Goal: Task Accomplishment & Management: Complete application form

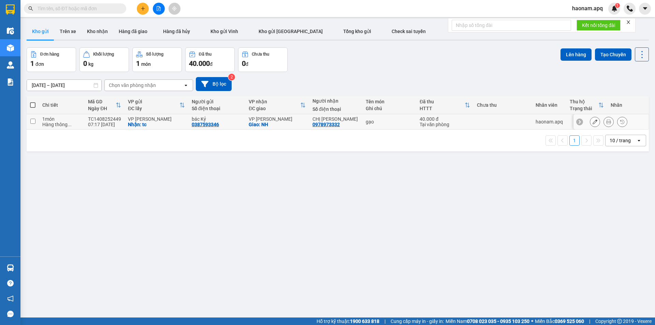
drag, startPoint x: 377, startPoint y: 121, endPoint x: 382, endPoint y: 117, distance: 5.7
click at [379, 120] on div "gạo" at bounding box center [389, 121] width 47 height 5
checkbox input "true"
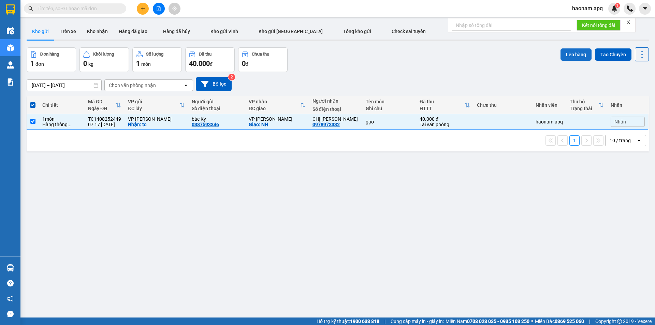
click at [565, 53] on button "Lên hàng" at bounding box center [576, 54] width 31 height 12
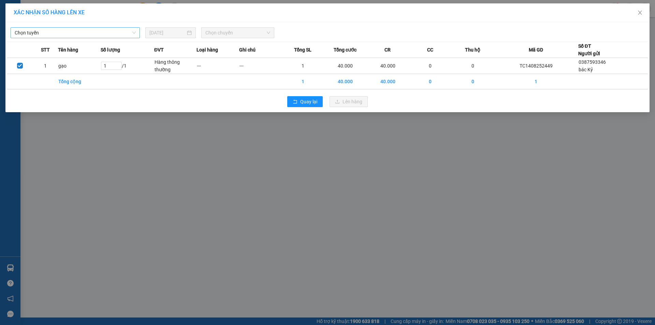
click at [85, 36] on span "Chọn tuyến" at bounding box center [75, 33] width 121 height 10
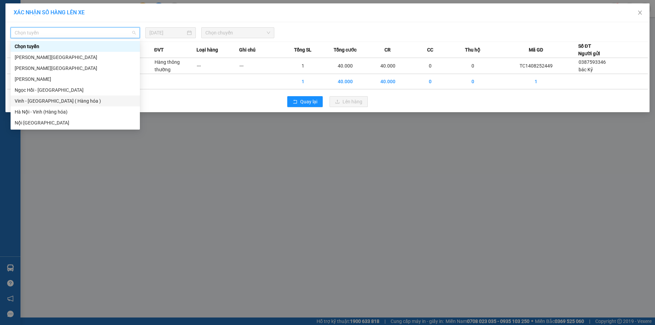
click at [55, 102] on div "Vinh - [GEOGRAPHIC_DATA] ( Hàng hóa )" at bounding box center [75, 101] width 121 height 8
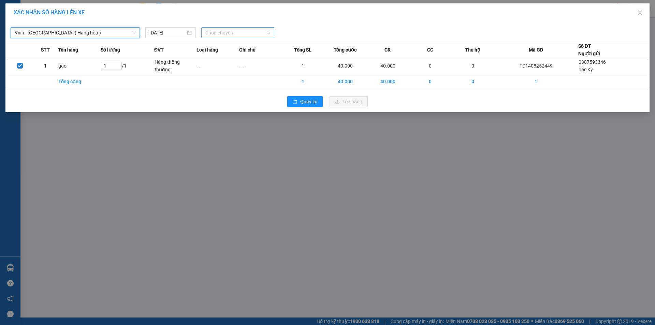
click at [245, 33] on span "Chọn chuyến" at bounding box center [238, 33] width 65 height 10
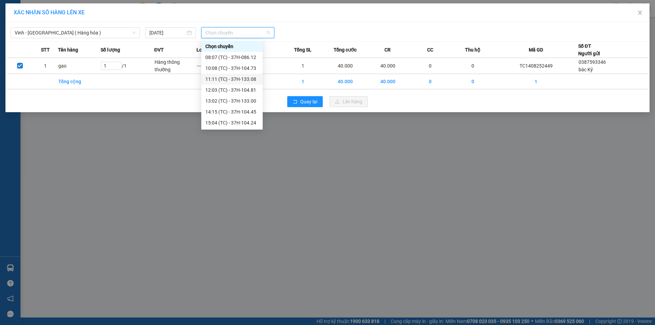
click at [249, 80] on div "11:11 (TC) - 37H-133.08" at bounding box center [232, 79] width 53 height 8
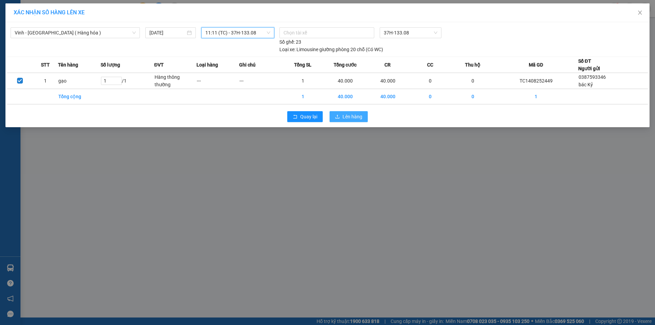
click at [357, 116] on span "Lên hàng" at bounding box center [353, 117] width 20 height 8
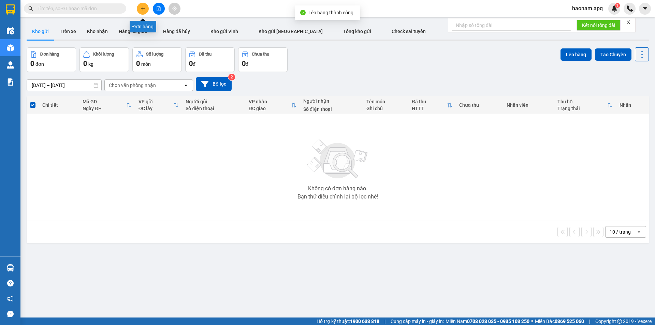
click at [145, 11] on button at bounding box center [143, 9] width 12 height 12
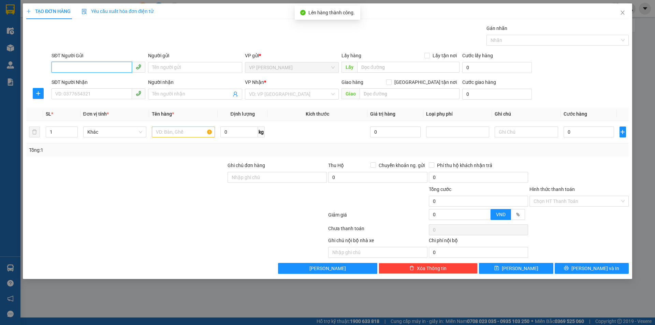
click at [101, 68] on input "SĐT Người Gửi" at bounding box center [92, 67] width 81 height 11
click at [112, 70] on input "SĐT Người Gửi" at bounding box center [92, 67] width 81 height 11
type input "0912038353"
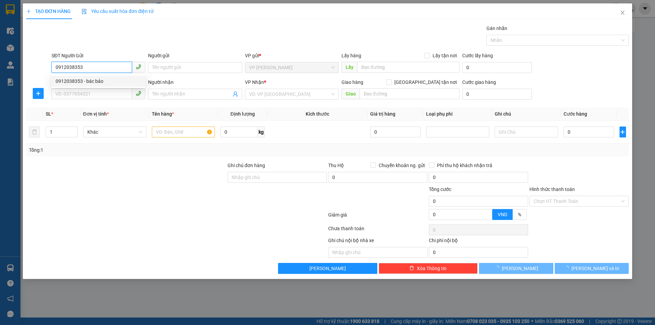
click at [105, 78] on div "0912038353 - bác bảo" at bounding box center [99, 81] width 86 height 8
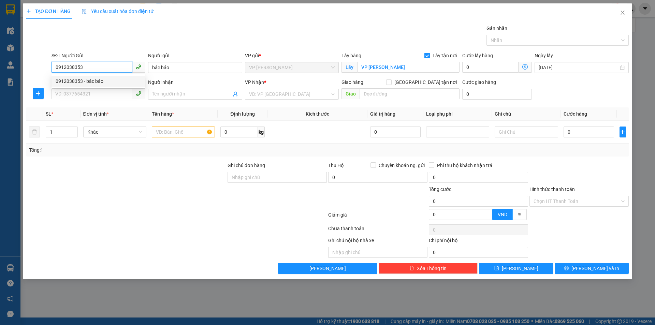
type input "bác bảo"
checkbox input "true"
type input "VP [PERSON_NAME]"
type input "0912038353"
click at [110, 93] on input "SĐT Người Nhận" at bounding box center [92, 93] width 81 height 11
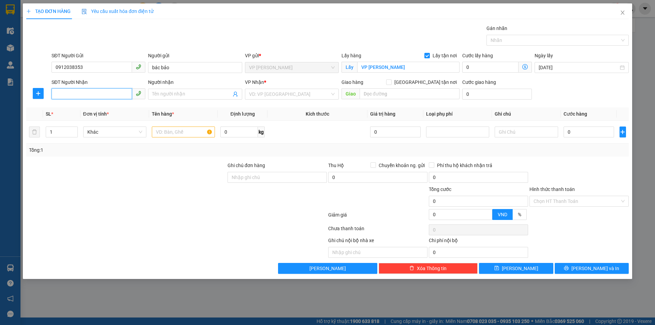
click at [93, 91] on input "SĐT Người Nhận" at bounding box center [92, 93] width 81 height 11
click at [109, 117] on div "0904180897 - [PERSON_NAME]" at bounding box center [99, 119] width 86 height 8
type input "0904180897"
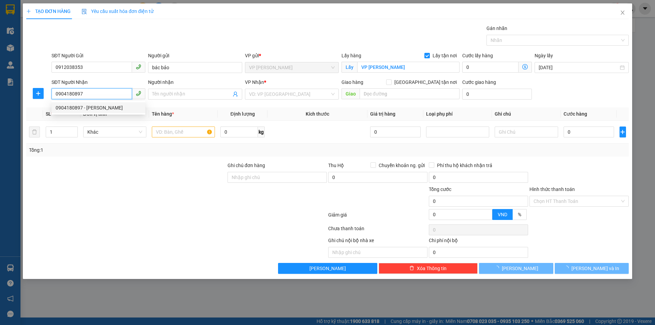
type input "DÌ THANH"
type input "VP [GEOGRAPHIC_DATA]"
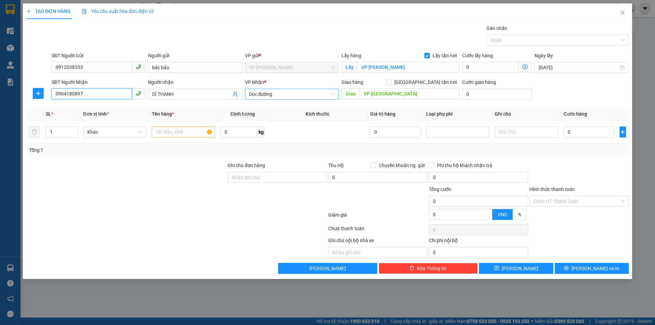
click at [306, 95] on span "Dọc đường" at bounding box center [292, 94] width 86 height 10
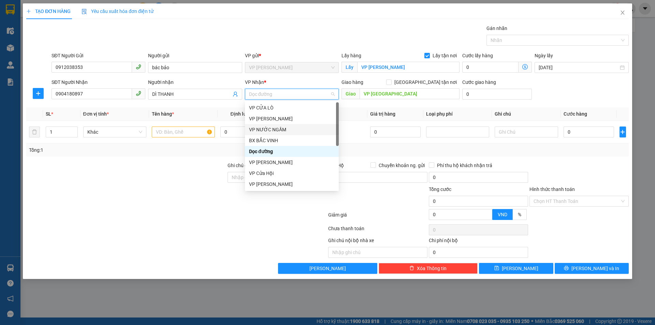
scroll to position [98, 0]
click at [312, 140] on div "VP MỸ ĐÌNH" at bounding box center [292, 141] width 86 height 8
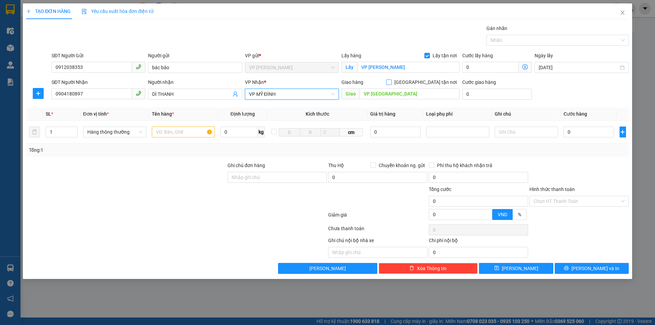
click at [391, 82] on input "[GEOGRAPHIC_DATA] tận nơi" at bounding box center [388, 82] width 5 height 5
checkbox input "true"
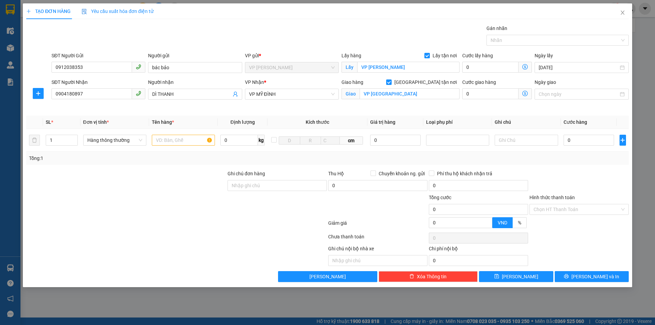
click at [170, 180] on div at bounding box center [126, 182] width 201 height 24
click at [181, 140] on input "text" at bounding box center [183, 140] width 63 height 11
type input "máy hâm đồ ăn, chè"
type input "2"
click at [72, 138] on span "up" at bounding box center [74, 139] width 4 height 4
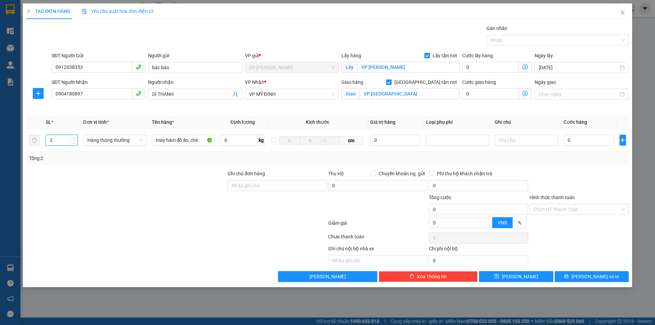
click at [110, 168] on div "Transit Pickup Surcharge Ids Transit Deliver Surcharge Ids Transit Deliver Surc…" at bounding box center [327, 154] width 603 height 258
click at [595, 140] on input "0" at bounding box center [589, 140] width 51 height 11
type input "6"
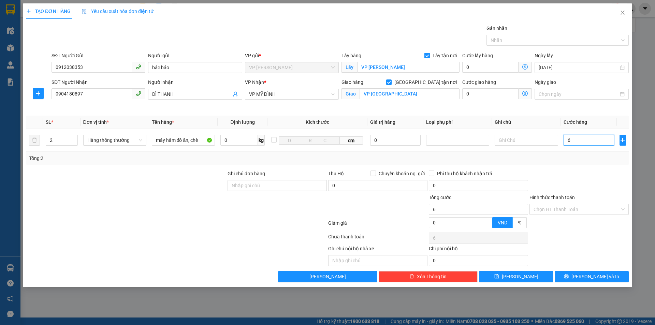
type input "60"
type input "600"
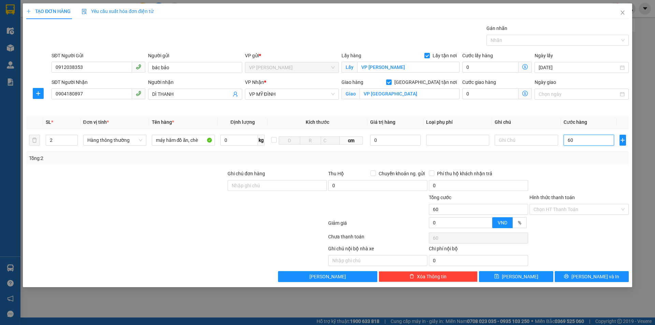
type input "600"
type input "6.000"
type input "60.000"
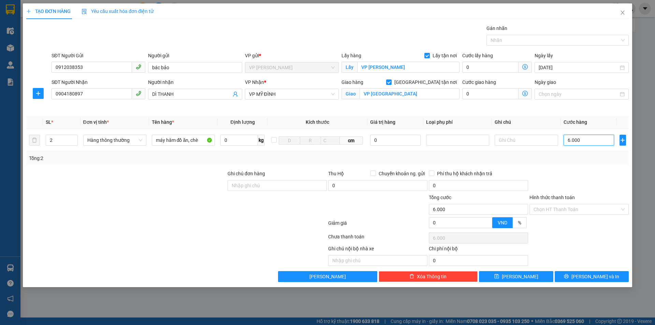
type input "60.000"
click at [598, 179] on div at bounding box center [579, 182] width 101 height 24
type input "1"
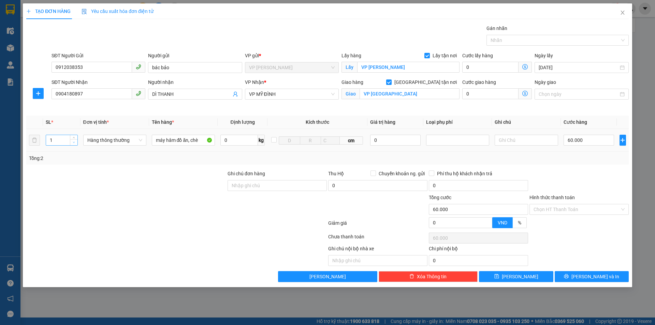
click at [73, 143] on icon "down" at bounding box center [74, 142] width 2 height 2
click at [150, 173] on div at bounding box center [126, 182] width 201 height 24
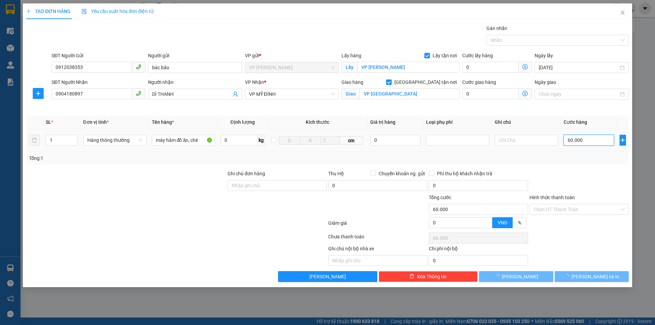
drag, startPoint x: 594, startPoint y: 140, endPoint x: 588, endPoint y: 142, distance: 6.5
click at [594, 140] on input "60.000" at bounding box center [589, 140] width 51 height 11
type input "0"
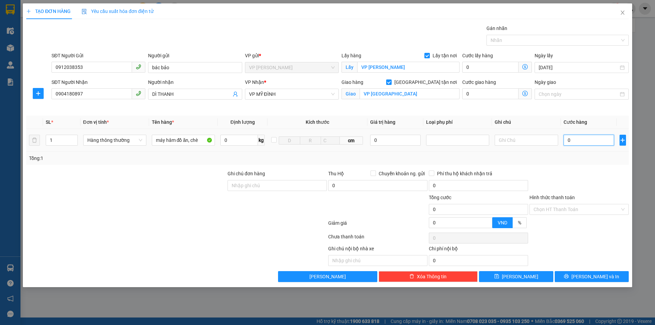
click at [580, 144] on input "0" at bounding box center [589, 140] width 51 height 11
type input "04"
type input "4"
drag, startPoint x: 580, startPoint y: 140, endPoint x: 559, endPoint y: 151, distance: 23.1
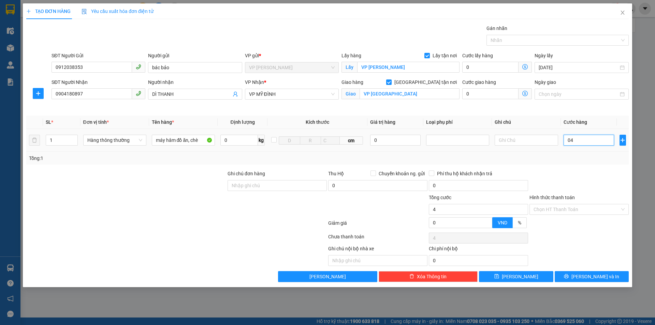
click at [562, 147] on td "04" at bounding box center [589, 140] width 56 height 23
type input "0"
click at [581, 139] on input "0" at bounding box center [589, 140] width 51 height 11
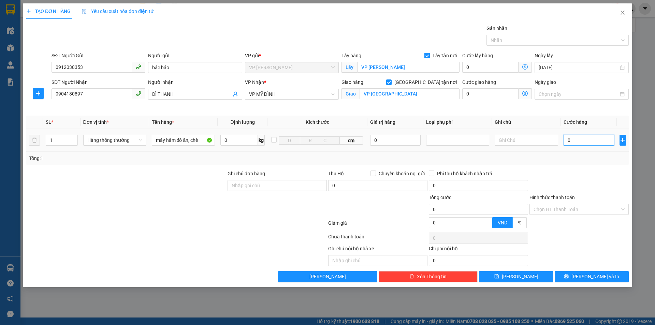
click at [581, 139] on input "0" at bounding box center [589, 140] width 51 height 11
type input "4"
type input "40"
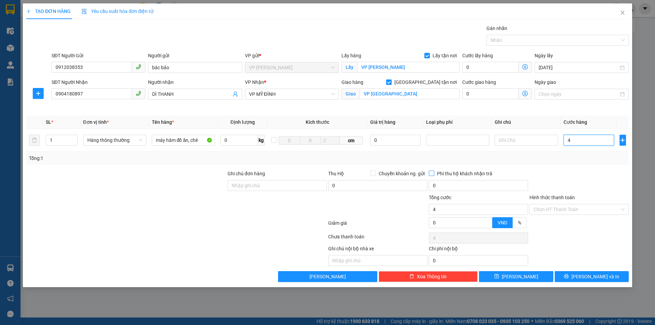
type input "40"
type input "400"
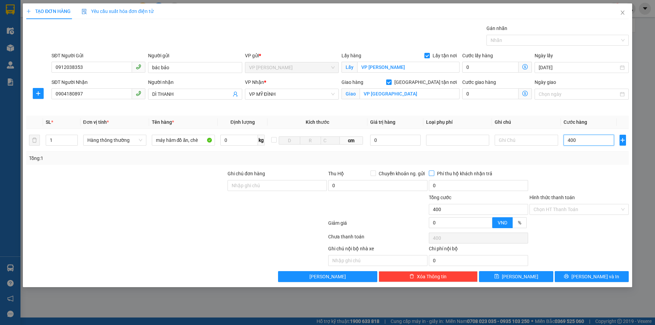
type input "4.000"
type input "40.000"
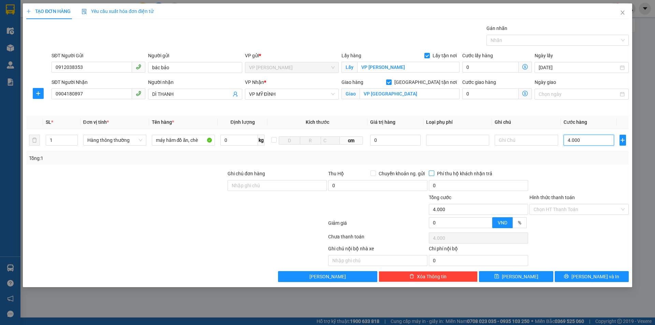
type input "40.000"
click at [596, 187] on div at bounding box center [579, 182] width 101 height 24
click at [593, 237] on div "Chọn HT Thanh Toán" at bounding box center [579, 238] width 101 height 14
click at [590, 188] on div at bounding box center [579, 182] width 101 height 24
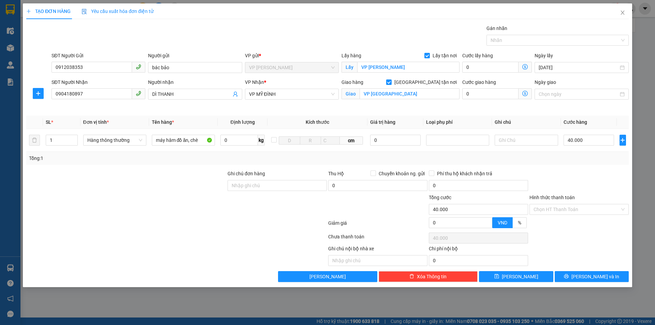
click at [605, 187] on div at bounding box center [579, 182] width 101 height 24
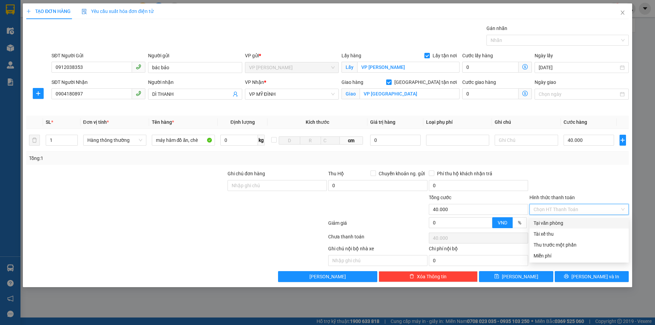
click at [574, 211] on input "Hình thức thanh toán" at bounding box center [577, 209] width 86 height 10
drag, startPoint x: 573, startPoint y: 225, endPoint x: 580, endPoint y: 200, distance: 26.3
click at [574, 225] on div "Tại văn phòng" at bounding box center [579, 224] width 91 height 8
type input "0"
click at [586, 174] on div at bounding box center [579, 182] width 101 height 24
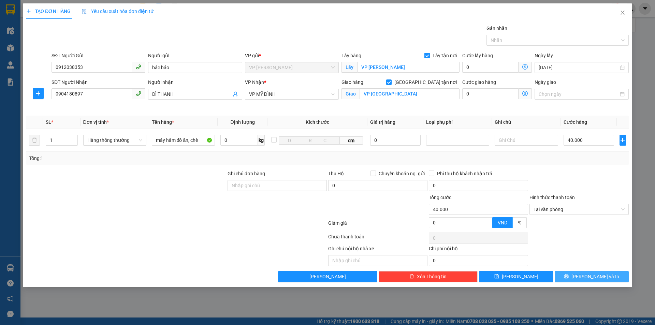
drag, startPoint x: 582, startPoint y: 277, endPoint x: 582, endPoint y: 273, distance: 4.2
click at [569, 277] on icon "printer" at bounding box center [566, 276] width 5 height 5
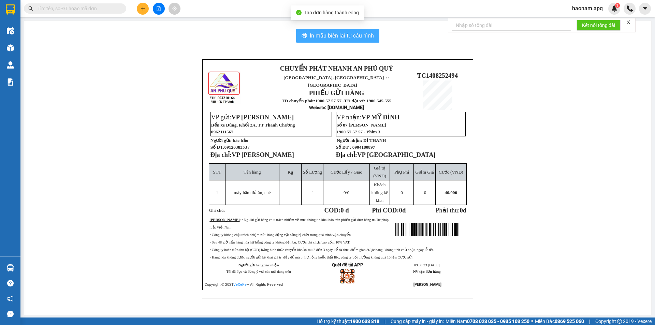
click at [345, 31] on button "In mẫu biên lai tự cấu hình" at bounding box center [337, 36] width 83 height 14
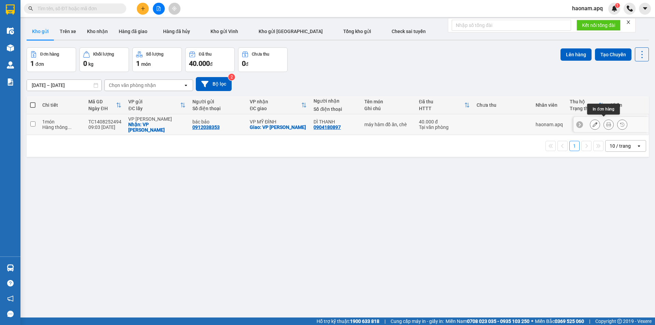
click at [604, 124] on button at bounding box center [609, 125] width 10 height 12
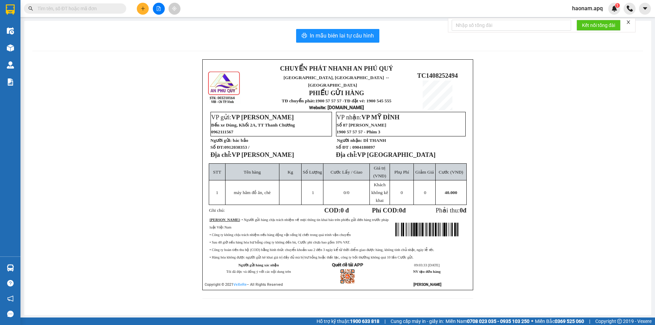
click at [365, 28] on div "In mẫu biên lai tự cấu hình CHUYỂN PHÁT NHANH AN [GEOGRAPHIC_DATA], [GEOGRAPHIC…" at bounding box center [337, 168] width 627 height 295
click at [361, 33] on span "In mẫu biên lai tự cấu hình" at bounding box center [342, 35] width 64 height 9
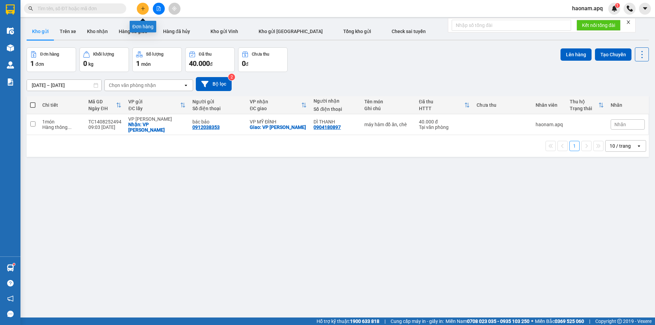
click at [142, 8] on icon "plus" at bounding box center [143, 8] width 5 height 5
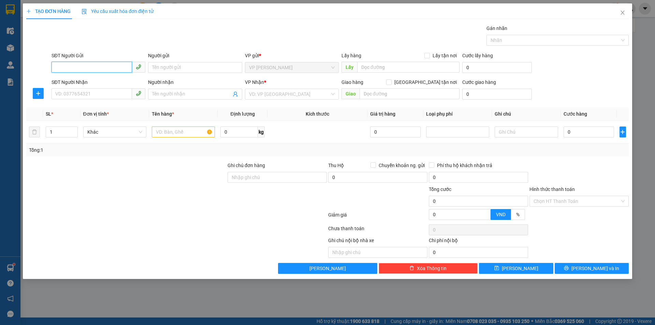
click at [118, 68] on input "SĐT Người Gửi" at bounding box center [92, 67] width 81 height 11
click at [116, 72] on input "SĐT Người Gửi" at bounding box center [92, 67] width 81 height 11
type input "0976148675"
click at [119, 85] on div "0976148675 - CHỊ HIỀN [PERSON_NAME]" at bounding box center [100, 81] width 88 height 8
type input "CHỊ HIỀN THẮNG"
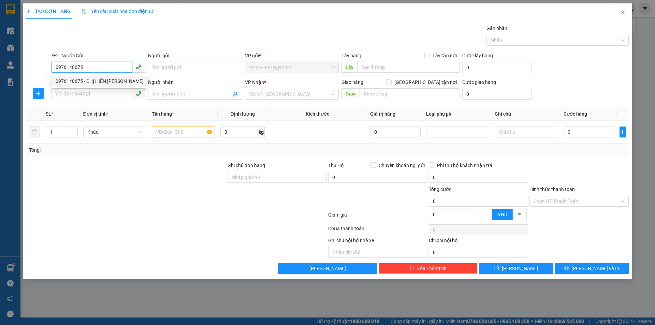
checkbox input "true"
type input "TC"
type input "0976148675"
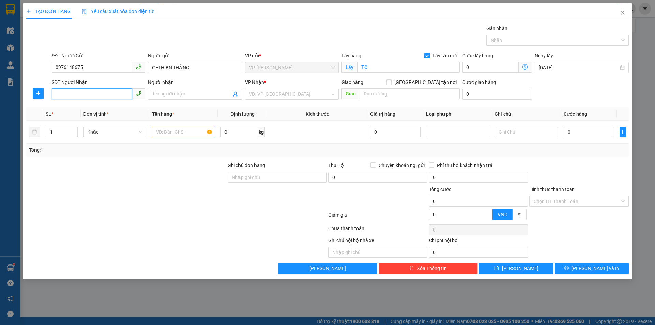
click at [117, 93] on input "SĐT Người Nhận" at bounding box center [92, 93] width 81 height 11
click at [108, 107] on div "0917836054 - CHỊ HUẾ" at bounding box center [99, 108] width 86 height 8
type input "0917836054"
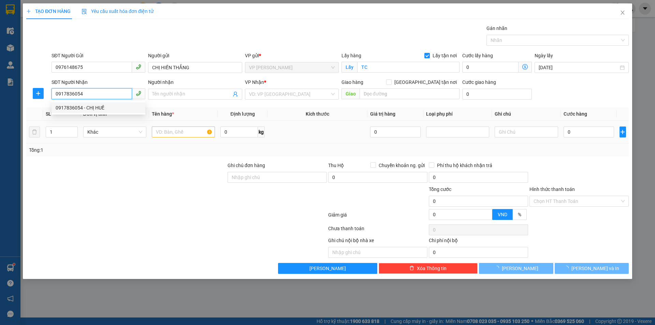
type input "CHỊ HUẾ"
checkbox input "true"
type input "[PERSON_NAME]"
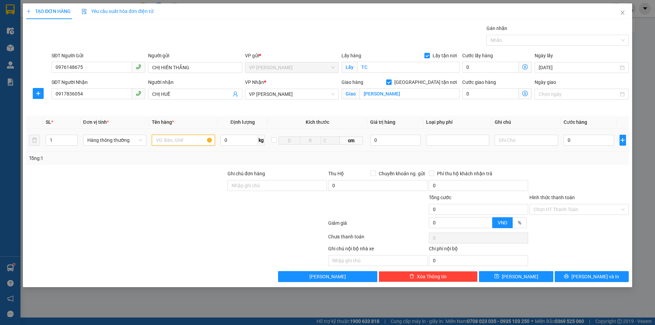
click at [173, 142] on input "text" at bounding box center [183, 140] width 63 height 11
click at [72, 138] on span "up" at bounding box center [74, 139] width 4 height 4
type input "4"
click at [72, 138] on span "up" at bounding box center [74, 139] width 4 height 4
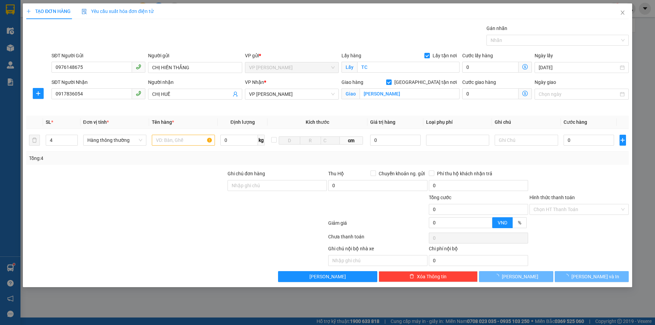
click at [133, 174] on div at bounding box center [126, 182] width 201 height 24
click at [180, 142] on input "text" at bounding box center [183, 140] width 63 height 11
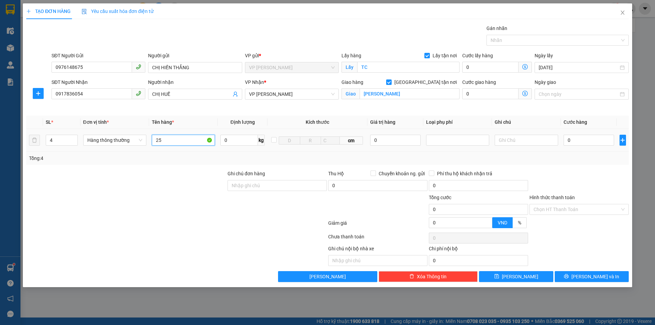
type input "2"
type input "hoa lý. mít"
click at [596, 179] on div at bounding box center [579, 182] width 101 height 24
click at [590, 138] on input "0" at bounding box center [589, 140] width 51 height 11
type input "2"
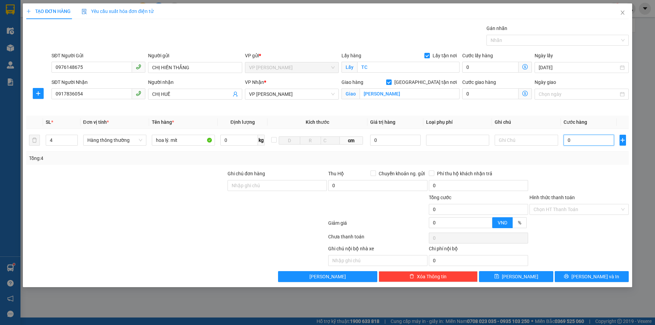
type input "2"
type input "25"
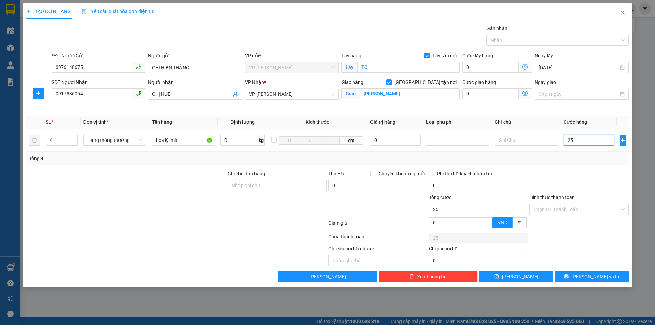
type input "250"
type input "2.500"
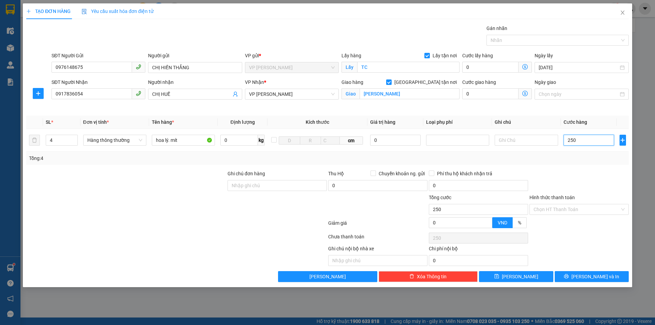
type input "2.500"
type input "25.000"
type input "250.000"
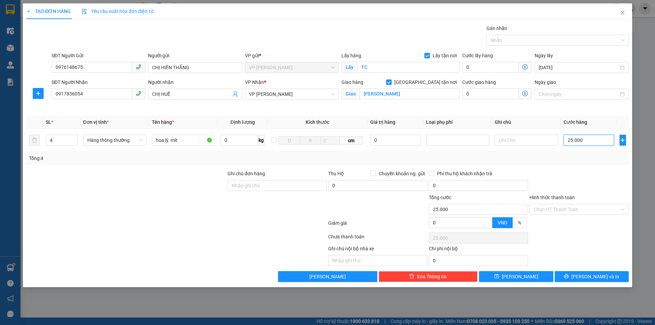
type input "250.000"
click at [599, 184] on div at bounding box center [579, 182] width 101 height 24
click at [588, 214] on input "Hình thức thanh toán" at bounding box center [577, 209] width 86 height 10
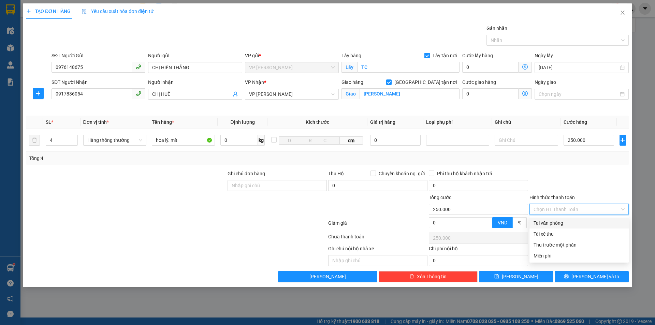
click at [582, 220] on div "Tại văn phòng" at bounding box center [579, 224] width 91 height 8
type input "0"
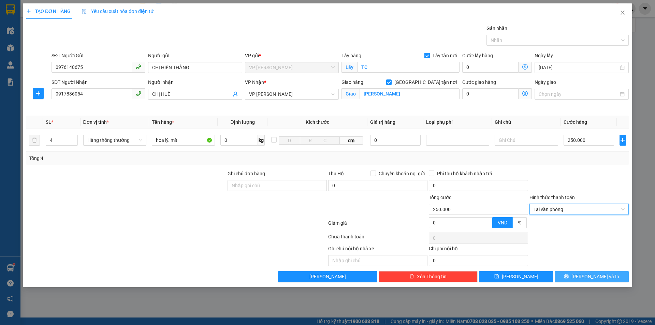
click at [569, 276] on icon "printer" at bounding box center [567, 276] width 4 height 4
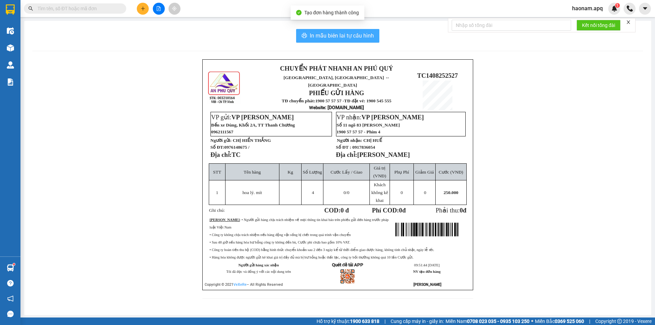
click at [358, 39] on span "In mẫu biên lai tự cấu hình" at bounding box center [342, 35] width 64 height 9
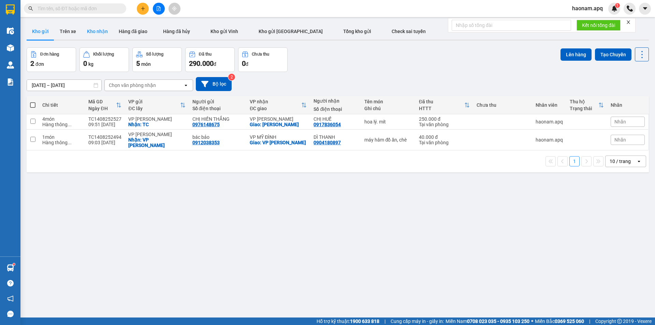
click at [98, 33] on button "Kho nhận" at bounding box center [98, 31] width 32 height 16
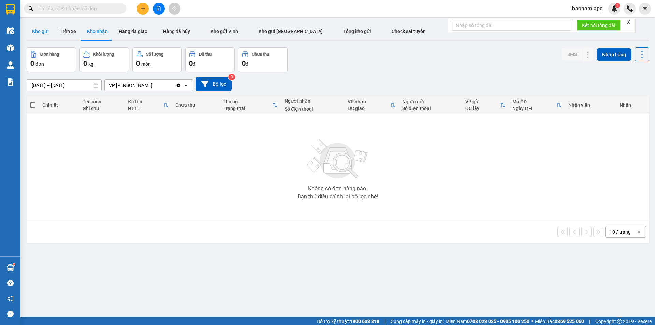
click at [32, 33] on button "Kho gửi" at bounding box center [41, 31] width 28 height 16
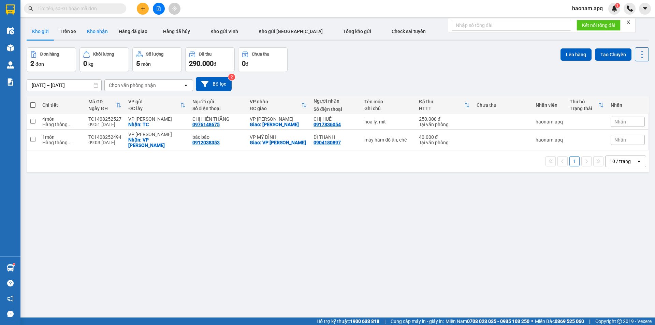
click at [91, 32] on button "Kho nhận" at bounding box center [98, 31] width 32 height 16
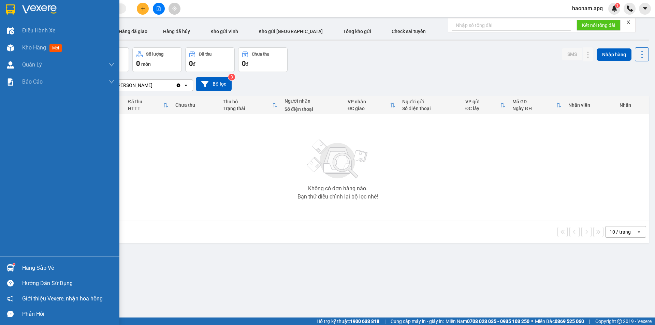
click at [30, 269] on div "Hàng sắp về" at bounding box center [68, 268] width 92 height 10
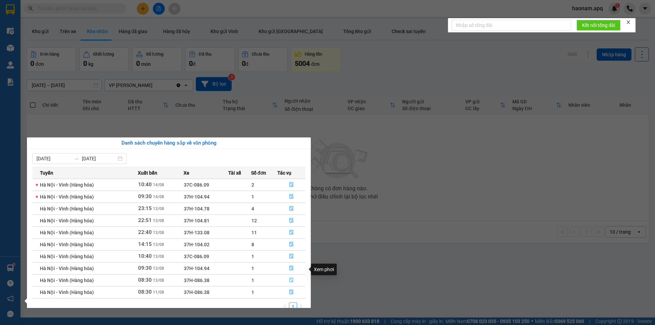
click at [284, 275] on button "button" at bounding box center [291, 280] width 27 height 11
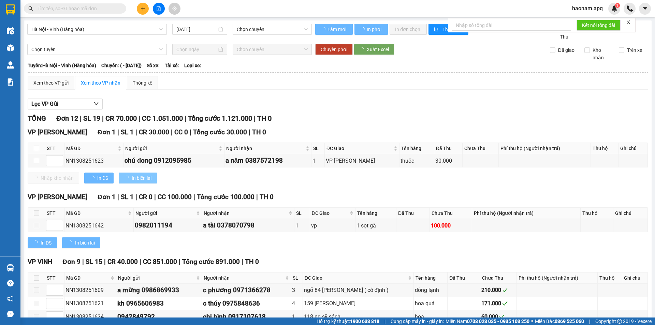
type input "[DATE]"
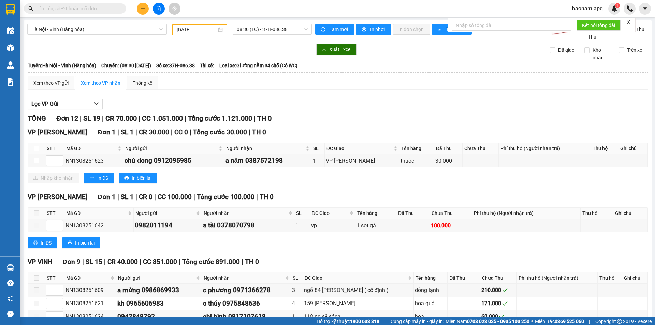
click at [37, 147] on input "checkbox" at bounding box center [36, 148] width 5 height 5
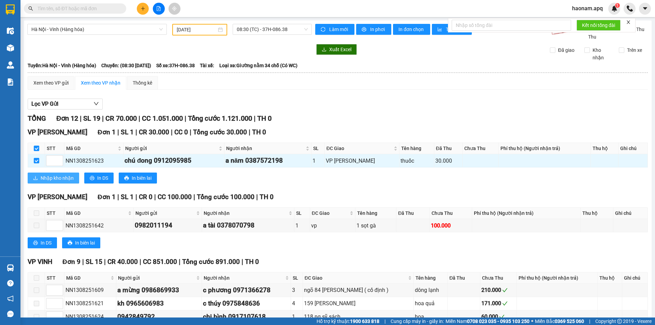
click at [43, 175] on span "Nhập kho nhận" at bounding box center [57, 178] width 33 height 8
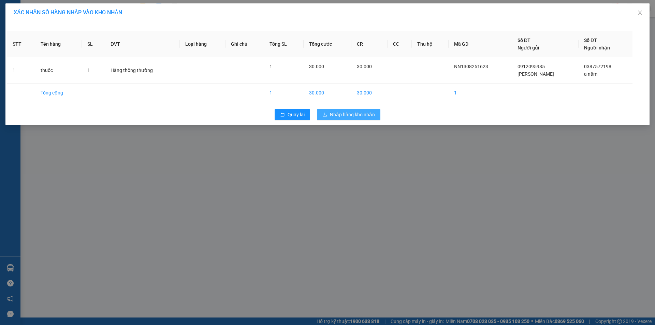
drag, startPoint x: 368, startPoint y: 109, endPoint x: 368, endPoint y: 113, distance: 4.2
click at [368, 109] on div "Quay lại Nhập hàng kho nhận" at bounding box center [327, 115] width 641 height 18
click at [368, 113] on span "Nhập hàng kho nhận" at bounding box center [352, 115] width 45 height 8
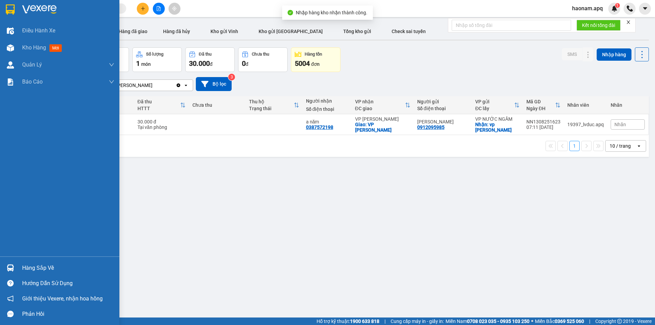
click at [43, 268] on div "Hàng sắp về" at bounding box center [68, 268] width 92 height 10
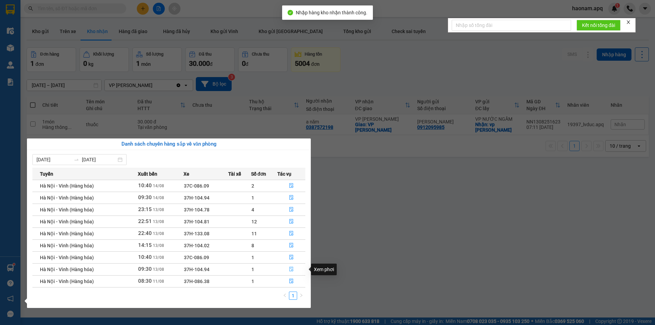
click at [282, 271] on button "button" at bounding box center [291, 269] width 27 height 11
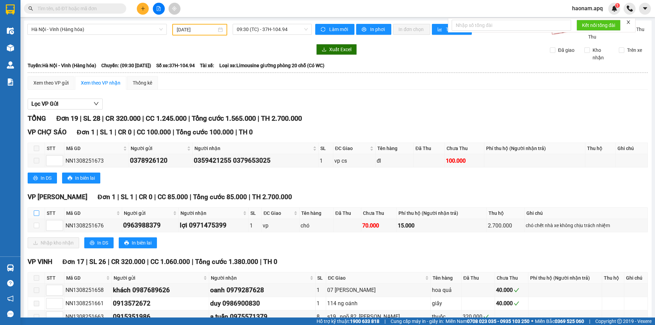
click at [36, 214] on input "checkbox" at bounding box center [36, 213] width 5 height 5
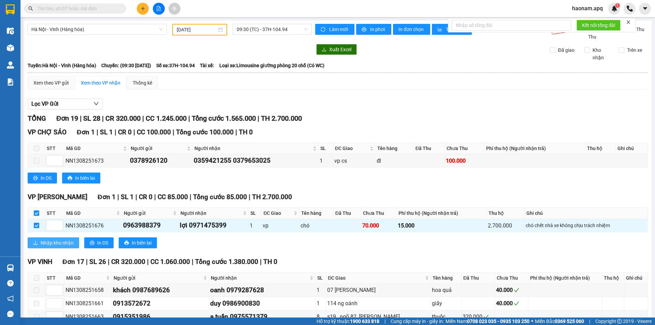
click at [57, 244] on span "Nhập kho nhận" at bounding box center [57, 243] width 33 height 8
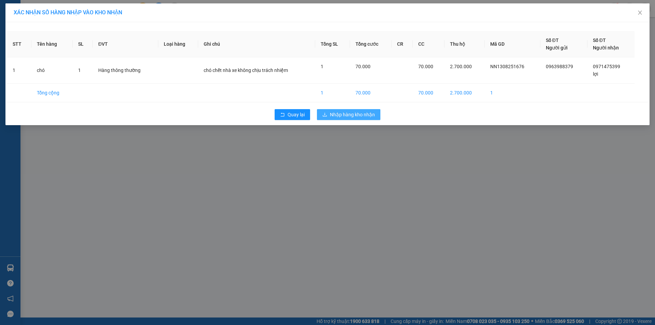
click at [358, 118] on span "Nhập hàng kho nhận" at bounding box center [352, 115] width 45 height 8
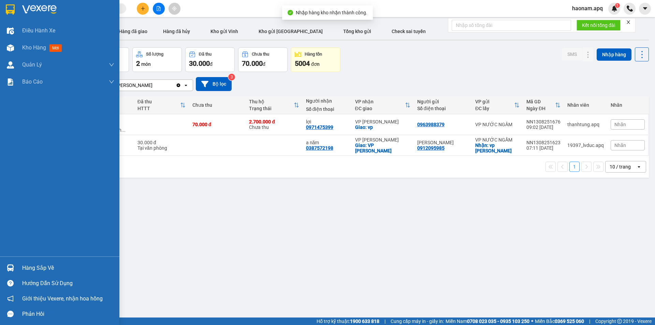
click at [34, 271] on div "Hàng sắp về" at bounding box center [68, 268] width 92 height 10
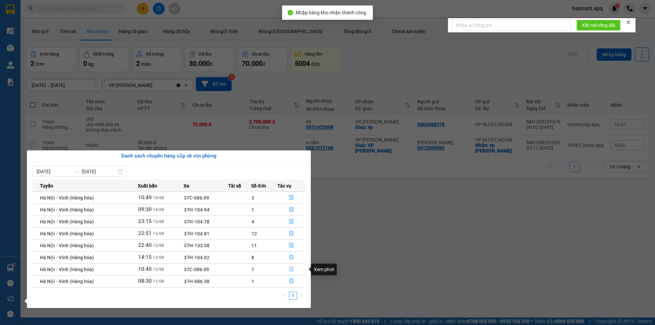
click at [280, 269] on button "button" at bounding box center [291, 269] width 27 height 11
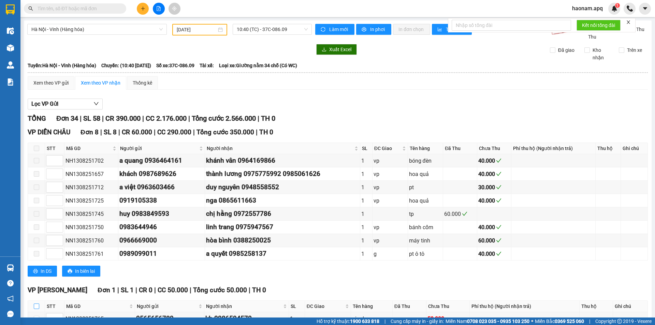
click at [34, 304] on input "checkbox" at bounding box center [36, 306] width 5 height 5
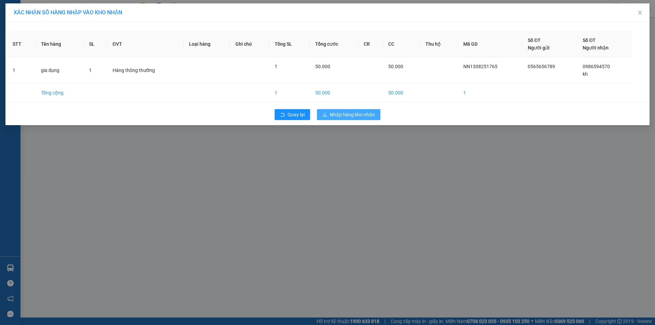
click at [373, 115] on span "Nhập hàng kho nhận" at bounding box center [352, 115] width 45 height 8
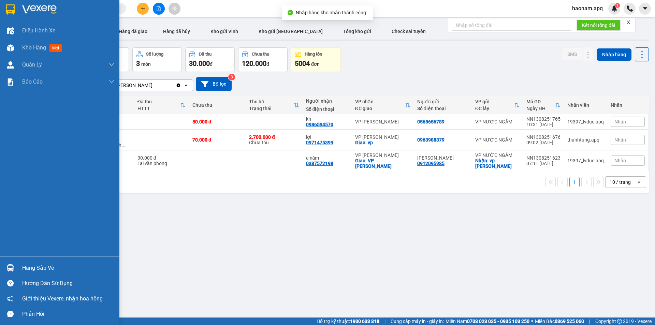
click at [50, 270] on div "Hàng sắp về" at bounding box center [68, 268] width 92 height 10
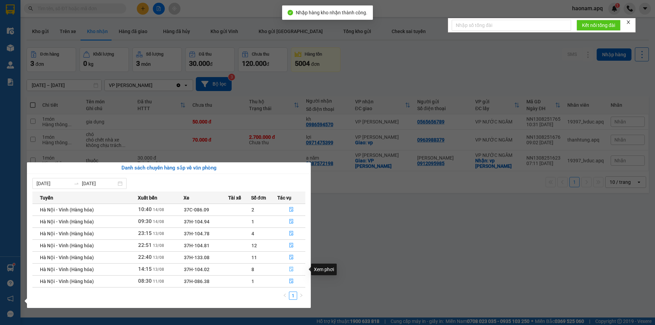
click at [283, 271] on button "button" at bounding box center [291, 269] width 27 height 11
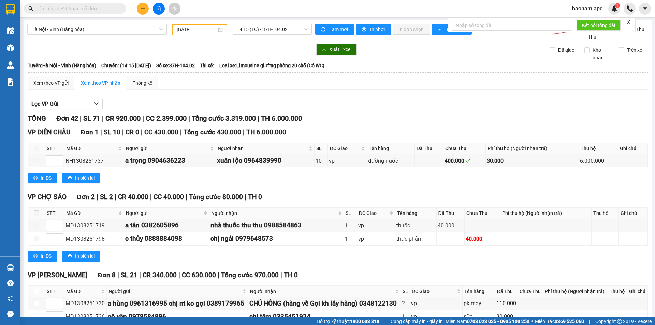
click at [37, 289] on input "checkbox" at bounding box center [36, 291] width 5 height 5
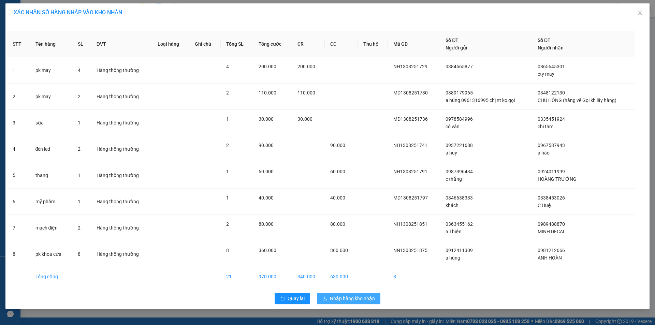
drag, startPoint x: 370, startPoint y: 296, endPoint x: 361, endPoint y: 288, distance: 12.2
click at [370, 296] on span "Nhập hàng kho nhận" at bounding box center [352, 299] width 45 height 8
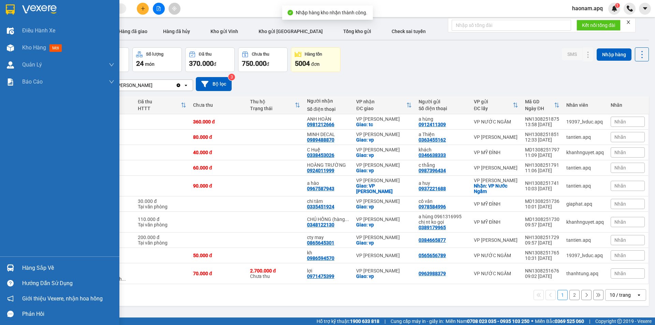
click at [30, 270] on div "Hàng sắp về" at bounding box center [68, 268] width 92 height 10
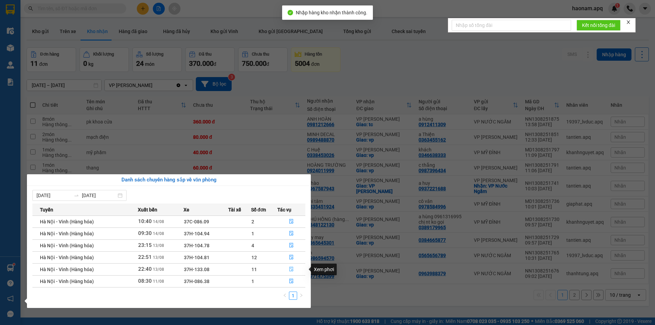
click at [286, 271] on button "button" at bounding box center [291, 269] width 27 height 11
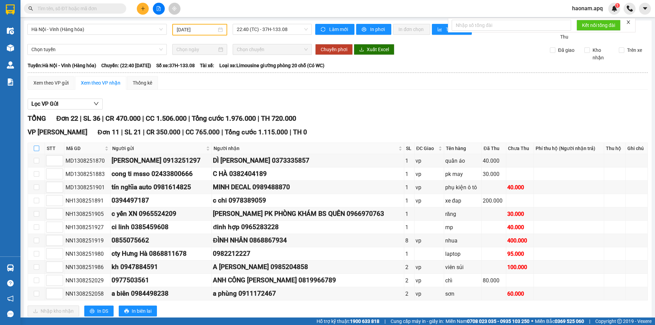
click at [38, 146] on input "checkbox" at bounding box center [36, 148] width 5 height 5
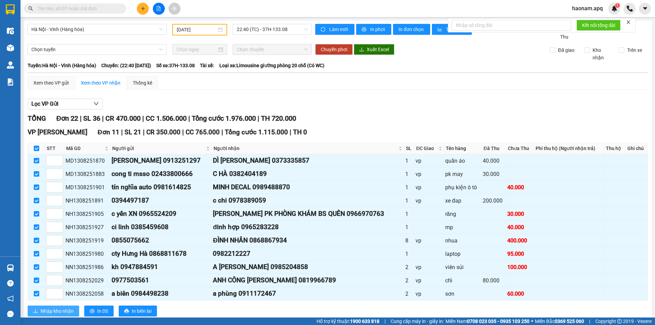
click at [54, 308] on span "Nhập kho nhận" at bounding box center [57, 312] width 33 height 8
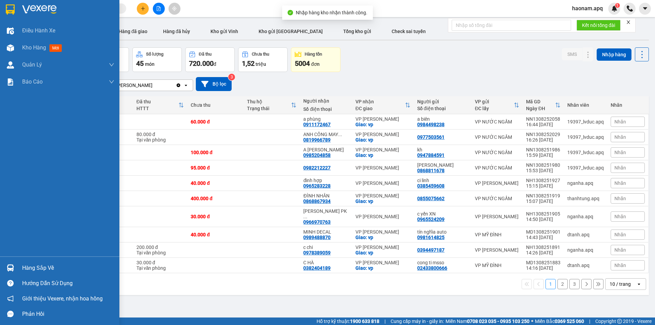
click at [34, 263] on div "Hàng sắp về" at bounding box center [68, 268] width 92 height 10
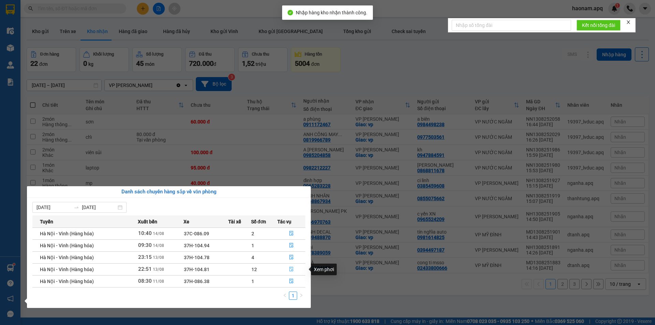
click at [287, 268] on button "button" at bounding box center [291, 269] width 27 height 11
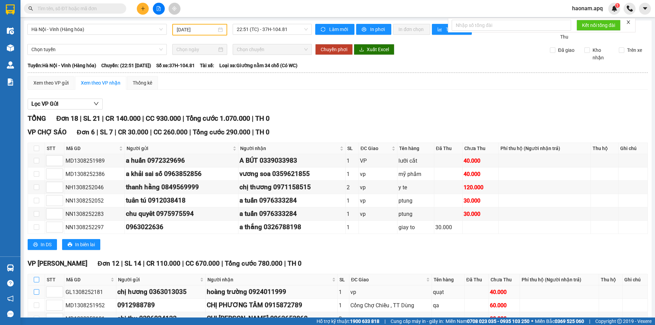
click at [36, 277] on input "checkbox" at bounding box center [36, 279] width 5 height 5
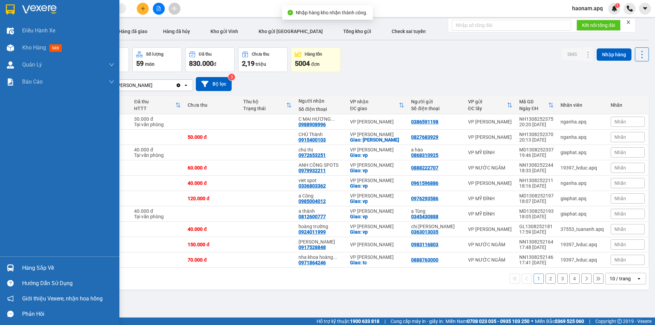
click at [34, 272] on div "Hàng sắp về" at bounding box center [68, 268] width 92 height 10
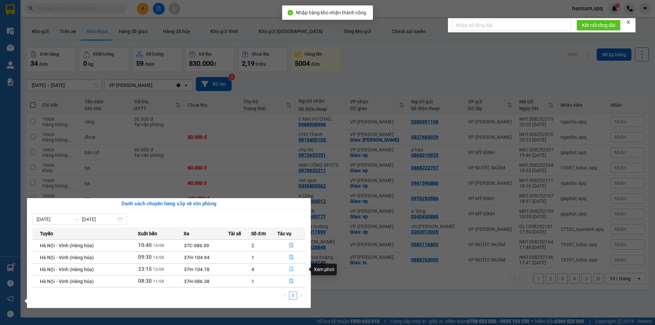
click at [283, 273] on button "button" at bounding box center [291, 269] width 27 height 11
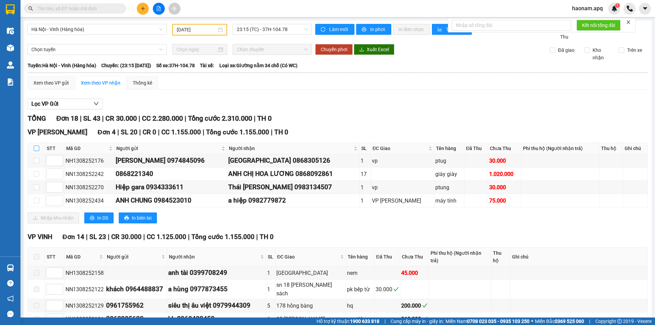
click at [36, 148] on input "checkbox" at bounding box center [36, 148] width 5 height 5
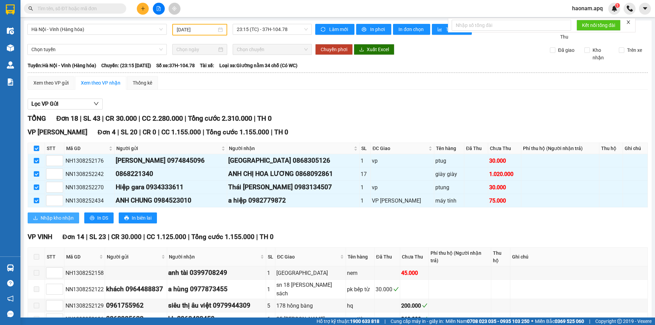
click at [69, 217] on span "Nhập kho nhận" at bounding box center [57, 218] width 33 height 8
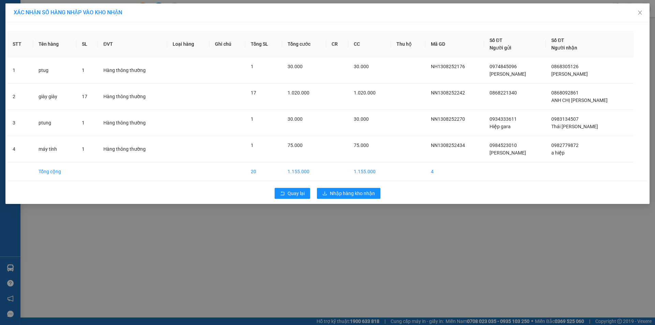
click at [367, 187] on div "Quay lại Nhập hàng kho nhận" at bounding box center [327, 194] width 641 height 18
click at [367, 193] on span "Nhập hàng kho nhận" at bounding box center [352, 194] width 45 height 8
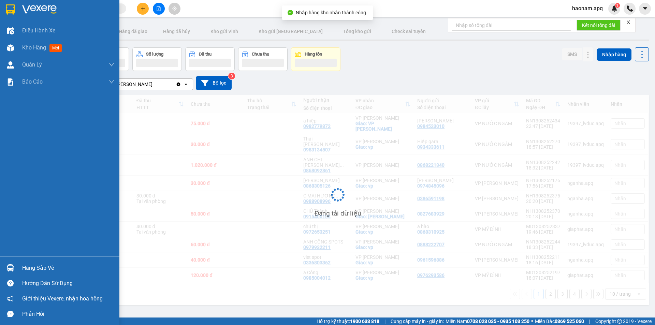
click at [41, 269] on div "Hàng sắp về" at bounding box center [68, 268] width 92 height 10
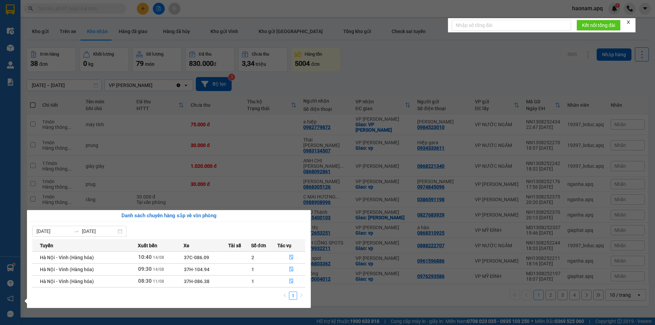
click at [384, 291] on section "Kết quả tìm kiếm ( 0 ) Bộ lọc No Data haonam.apq 1 Điều hành xe Kho hàng mới Qu…" at bounding box center [327, 162] width 655 height 325
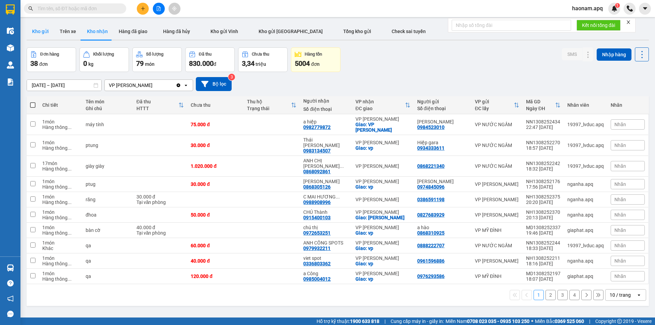
click at [47, 34] on button "Kho gửi" at bounding box center [41, 31] width 28 height 16
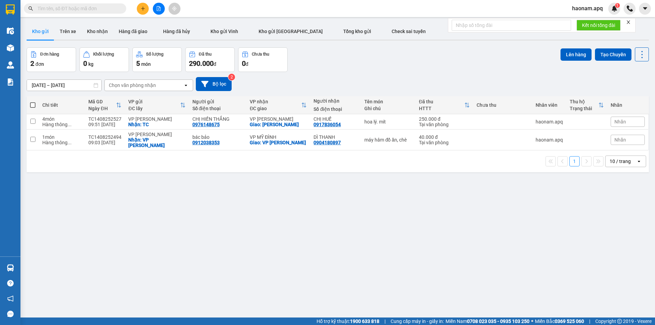
click at [32, 107] on span at bounding box center [32, 104] width 5 height 5
click at [33, 102] on input "checkbox" at bounding box center [33, 102] width 0 height 0
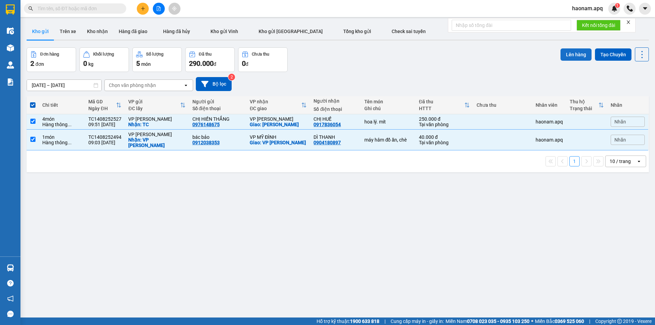
click at [567, 55] on button "Lên hàng" at bounding box center [576, 54] width 31 height 12
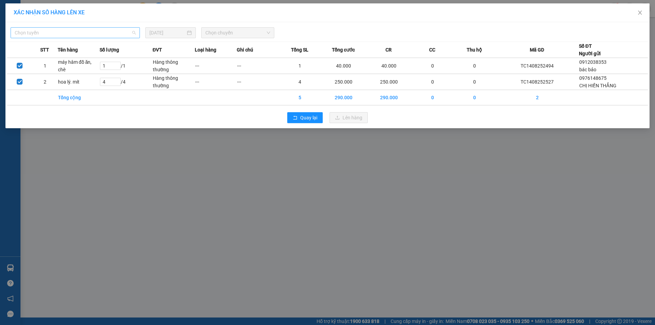
click at [93, 36] on span "Chọn tuyến" at bounding box center [75, 33] width 121 height 10
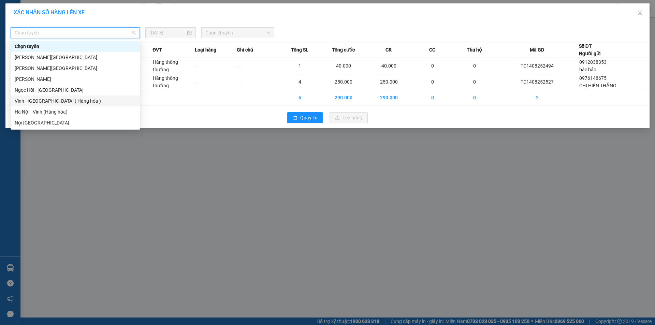
click at [71, 98] on div "Vinh - [GEOGRAPHIC_DATA] ( Hàng hóa )" at bounding box center [75, 101] width 121 height 8
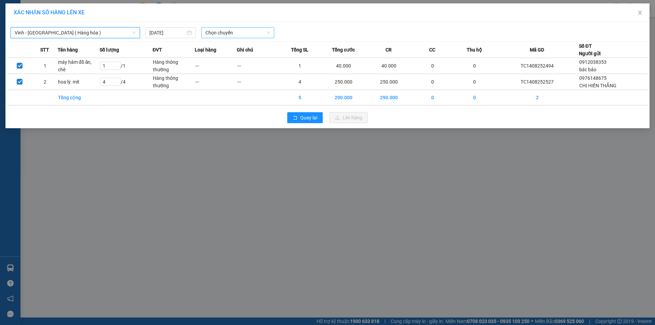
click at [250, 28] on div "Chọn chuyến" at bounding box center [237, 32] width 73 height 11
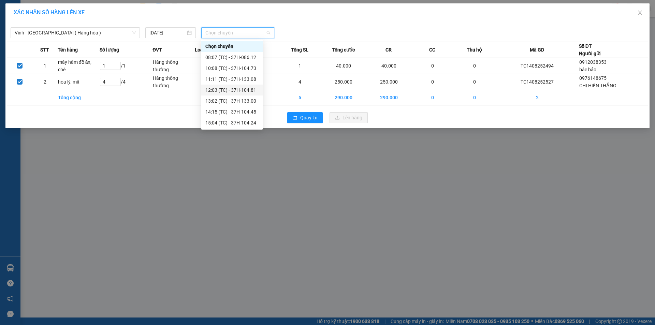
click at [244, 86] on div "12:03 (TC) - 37H-104.81" at bounding box center [232, 90] width 53 height 8
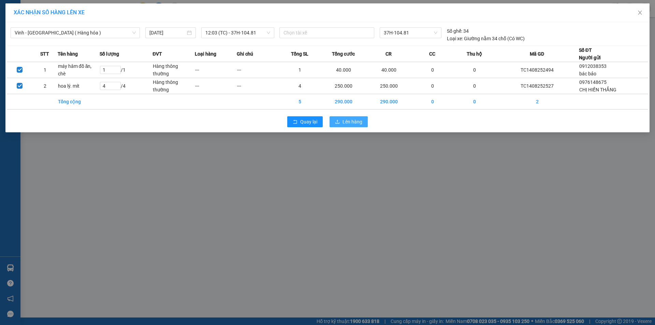
click at [363, 121] on button "Lên hàng" at bounding box center [349, 121] width 38 height 11
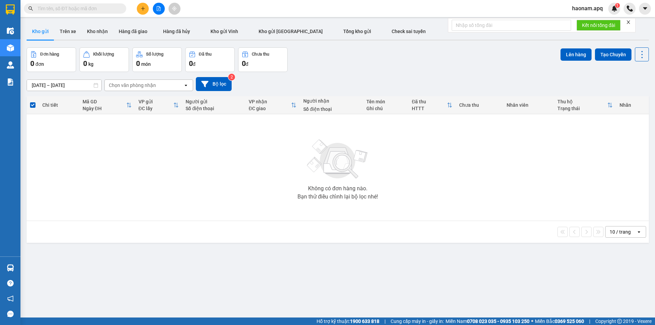
click at [99, 8] on input "text" at bounding box center [78, 9] width 81 height 8
drag, startPoint x: 238, startPoint y: 300, endPoint x: 231, endPoint y: 277, distance: 23.8
click at [231, 277] on div "ver 1.8.138 Kho gửi Trên xe Kho nhận Hàng đã giao Hàng đã hủy Kho gửi [PERSON_N…" at bounding box center [338, 182] width 628 height 325
click at [90, 9] on input "text" at bounding box center [78, 9] width 81 height 8
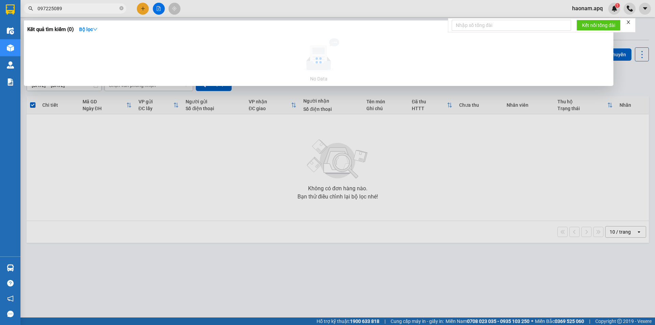
type input "0972250891"
click at [120, 9] on icon "close-circle" at bounding box center [121, 8] width 4 height 4
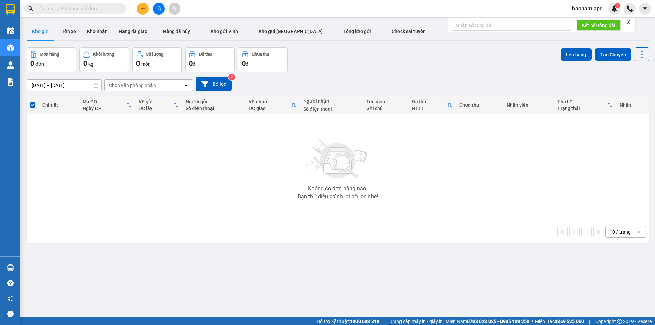
click at [114, 12] on input "text" at bounding box center [78, 9] width 81 height 8
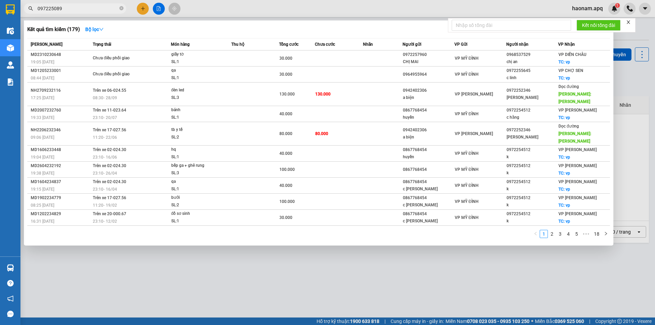
type input "0972250891"
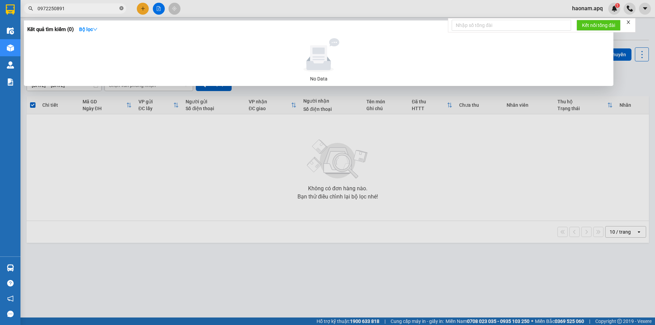
click at [122, 9] on icon "close-circle" at bounding box center [121, 8] width 4 height 4
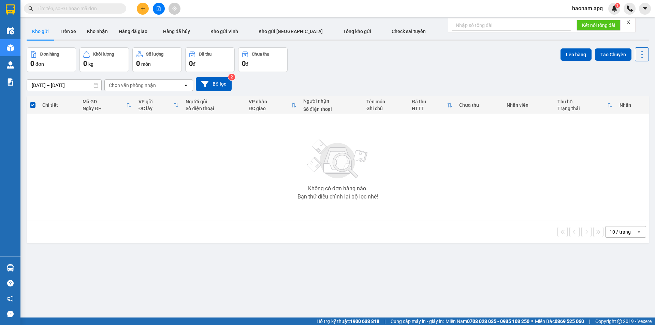
click at [146, 4] on button at bounding box center [143, 9] width 12 height 12
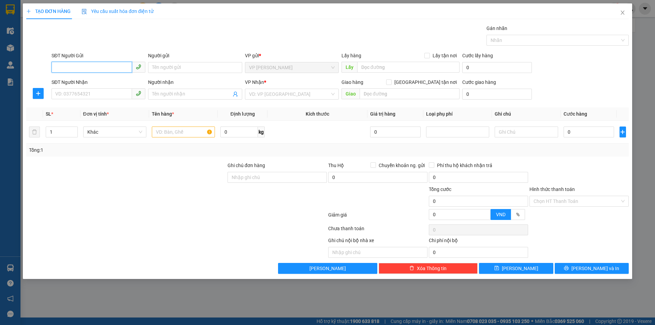
click at [110, 68] on input "SĐT Người Gửi" at bounding box center [92, 67] width 81 height 11
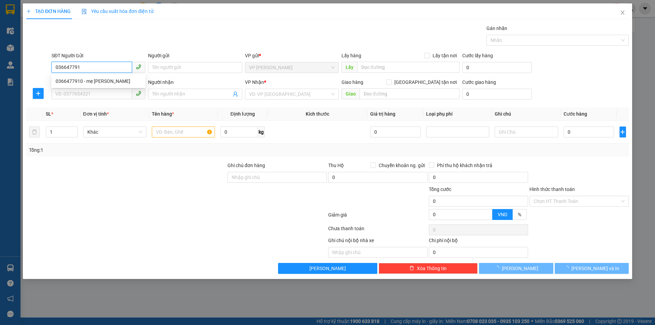
type input "0366477910"
click at [109, 84] on div "0366477910 - mẹ [PERSON_NAME]" at bounding box center [99, 81] width 86 height 8
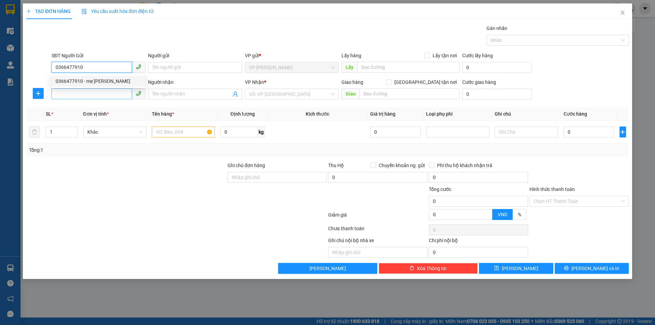
type input "mẹ [PERSON_NAME]"
checkbox input "true"
type input "TC"
type input "0366477910"
click at [107, 93] on input "SĐT Người Nhận" at bounding box center [92, 93] width 81 height 11
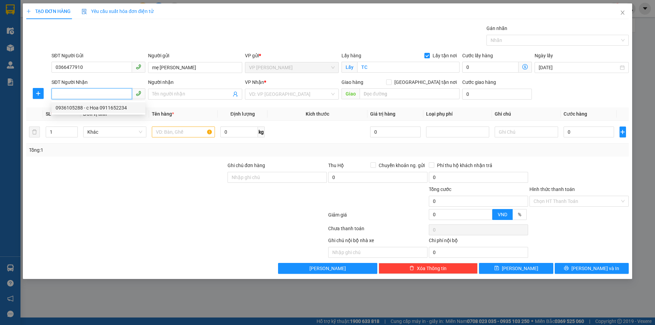
click at [92, 108] on div "0936105288 - c Hoa 0911652234" at bounding box center [99, 108] width 86 height 8
type input "0936105288"
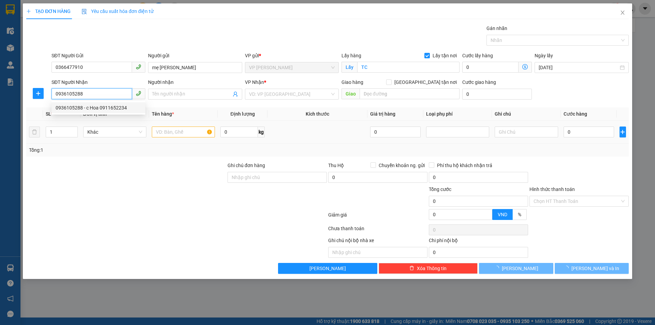
type input "c Hoa 0911652234"
checkbox input "true"
type input "VP [PERSON_NAME]"
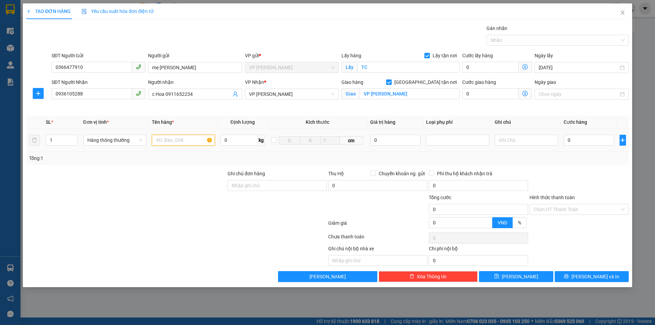
click at [177, 137] on input "text" at bounding box center [183, 140] width 63 height 11
click at [596, 143] on input "0" at bounding box center [589, 140] width 51 height 11
drag, startPoint x: 182, startPoint y: 141, endPoint x: 132, endPoint y: 141, distance: 50.2
click at [132, 141] on tr "1 Hàng thông thường thực phẩm 0 kg cm 0 0" at bounding box center [327, 140] width 603 height 23
type input "hoa quả"
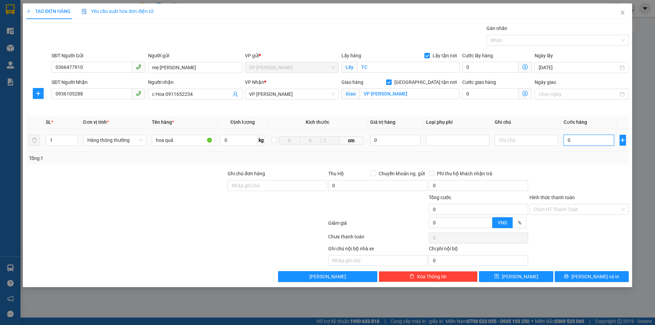
click at [566, 139] on input "0" at bounding box center [589, 140] width 51 height 11
click at [587, 273] on button "[PERSON_NAME] và In" at bounding box center [592, 276] width 74 height 11
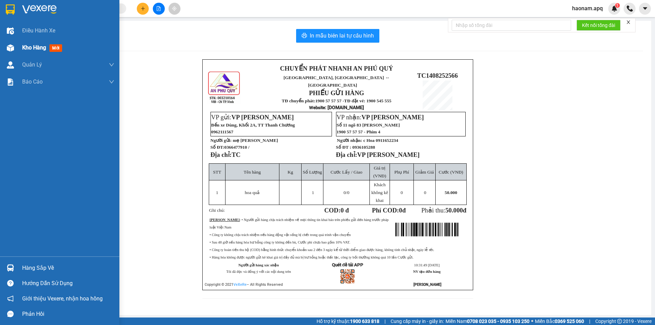
click at [22, 49] on div "Kho hàng mới" at bounding box center [59, 47] width 119 height 17
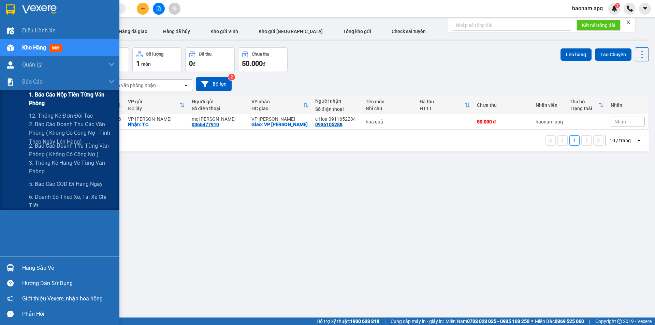
click at [72, 98] on span "1. Báo cáo nộp tiền từng văn phòng" at bounding box center [71, 98] width 85 height 17
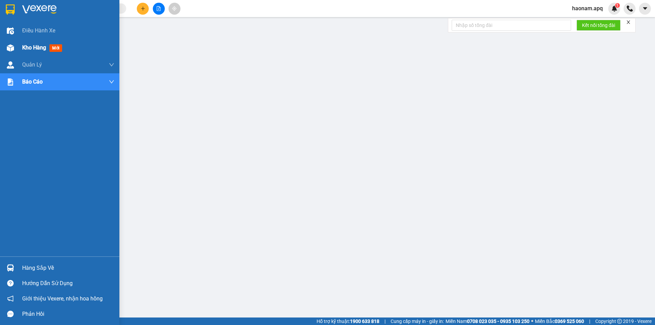
click at [21, 52] on div "Kho hàng mới" at bounding box center [59, 47] width 119 height 17
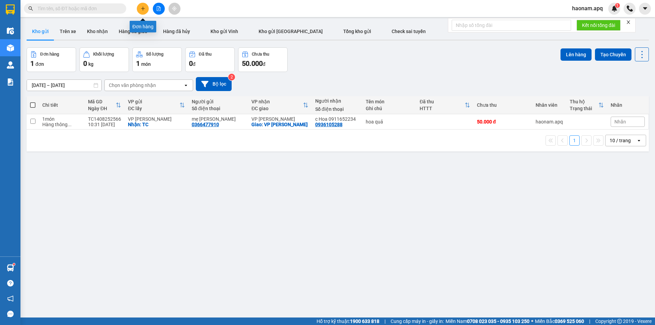
click at [144, 10] on icon "plus" at bounding box center [143, 8] width 5 height 5
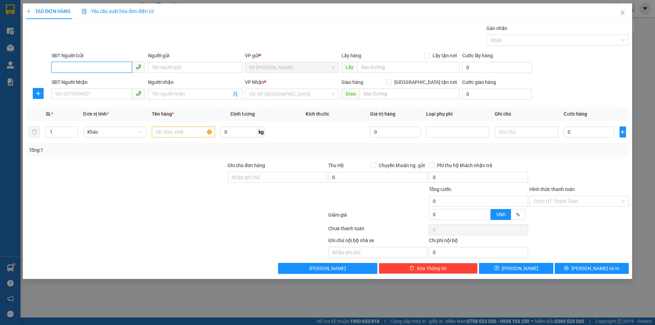
click at [118, 63] on input "SĐT Người Gửi" at bounding box center [92, 67] width 81 height 11
click at [104, 68] on input "SĐT Người Gửi" at bounding box center [92, 67] width 81 height 11
click at [113, 94] on div "0914768490 - [PERSON_NAME]" at bounding box center [99, 92] width 86 height 8
type input "0914768490"
type input "c Huyền"
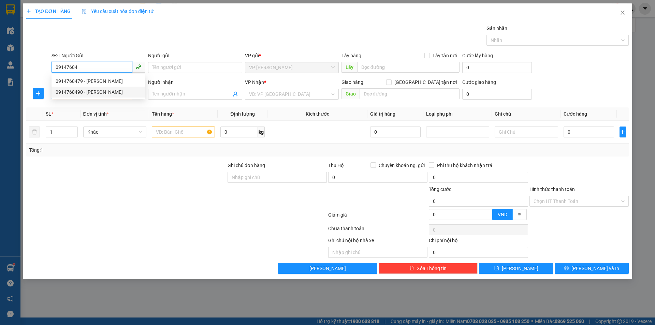
checkbox input "true"
type input "TC"
type input "0914768490"
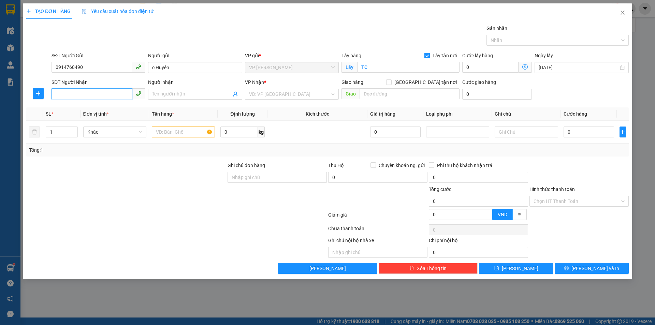
click at [114, 91] on input "SĐT Người Nhận" at bounding box center [92, 93] width 81 height 11
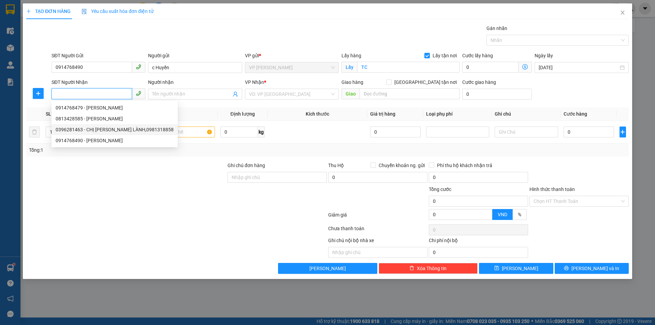
click at [135, 127] on div "0396281463 - CHỊ [PERSON_NAME] LÀNH,0981318858" at bounding box center [115, 130] width 118 height 8
type input "0396281463"
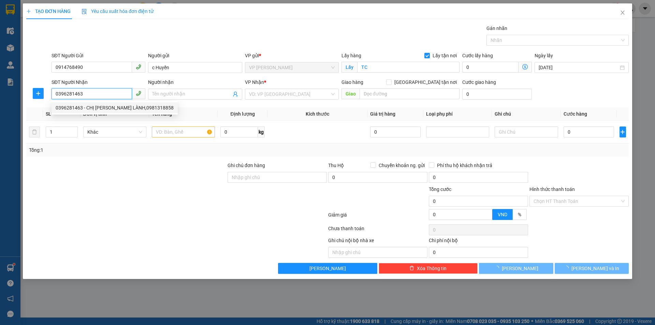
type input "CHỊ [PERSON_NAME] LÀNH,0981318858"
checkbox input "true"
type input "GL"
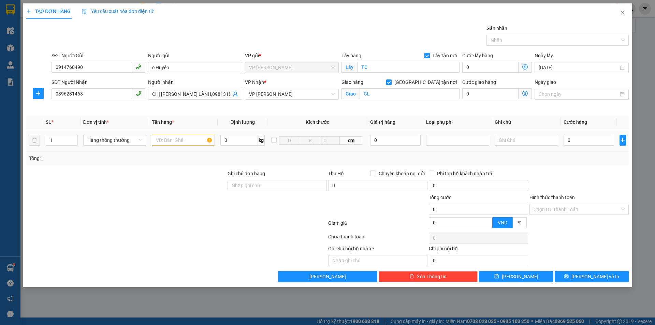
click at [178, 147] on td at bounding box center [183, 140] width 69 height 23
click at [179, 144] on input "text" at bounding box center [183, 140] width 63 height 11
type input "giấy tờ"
click at [253, 227] on div at bounding box center [177, 225] width 302 height 14
click at [584, 143] on input "0" at bounding box center [589, 140] width 51 height 11
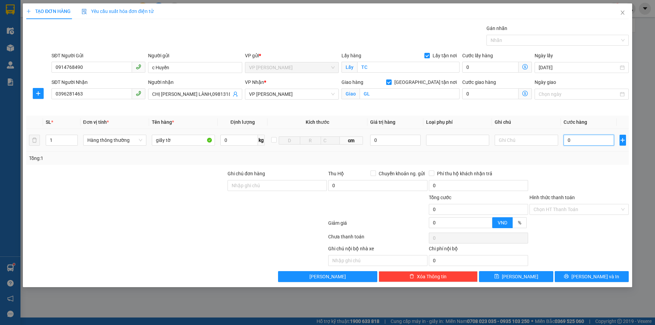
click at [584, 143] on input "0" at bounding box center [589, 140] width 51 height 11
click at [585, 142] on input "0" at bounding box center [589, 140] width 51 height 11
click at [586, 141] on input "0" at bounding box center [589, 140] width 51 height 11
click at [589, 188] on div at bounding box center [579, 182] width 101 height 24
click at [580, 140] on input "0" at bounding box center [589, 140] width 51 height 11
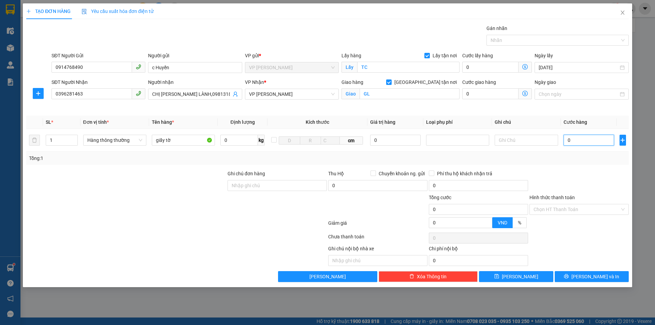
type input "4"
type input "0"
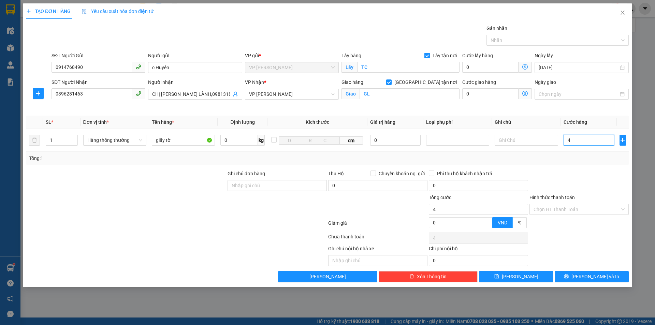
type input "0"
drag, startPoint x: 589, startPoint y: 184, endPoint x: 587, endPoint y: 180, distance: 3.8
click at [588, 182] on div at bounding box center [579, 182] width 101 height 24
click at [580, 140] on input "0" at bounding box center [589, 140] width 51 height 11
type input "3"
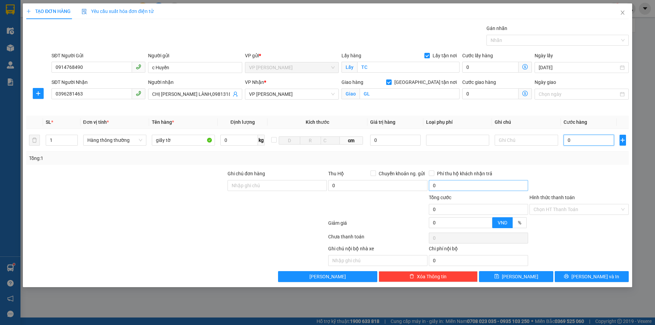
type input "3"
type input "30"
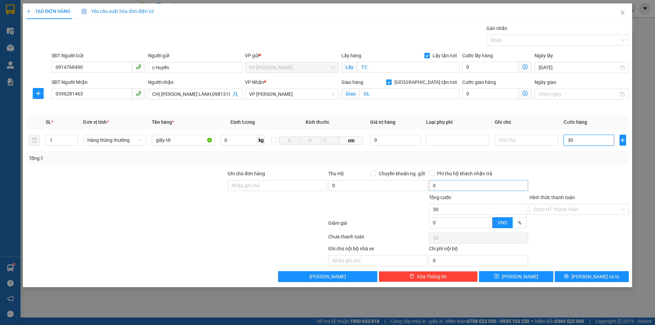
type input "300"
type input "3.000"
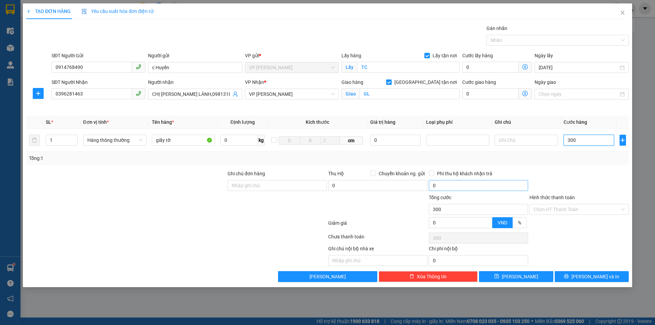
type input "3.000"
type input "30.000"
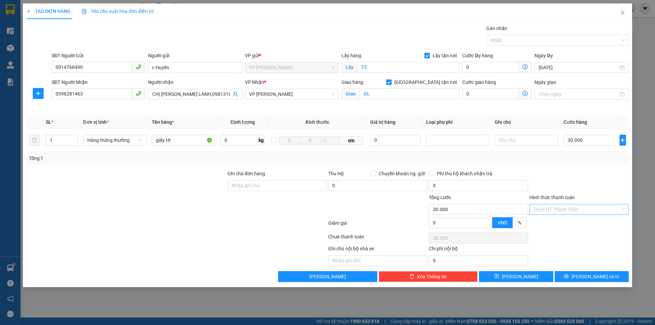
click at [568, 210] on input "Hình thức thanh toán" at bounding box center [577, 209] width 86 height 10
click at [564, 223] on div "Tại văn phòng" at bounding box center [579, 224] width 91 height 8
type input "0"
click at [564, 225] on div "Tại văn phòng" at bounding box center [579, 224] width 91 height 8
click at [569, 277] on icon "printer" at bounding box center [566, 276] width 5 height 5
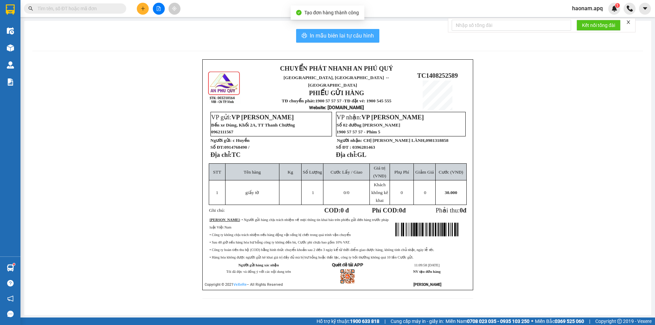
click at [353, 37] on span "In mẫu biên lai tự cấu hình" at bounding box center [342, 35] width 64 height 9
